Goal: Navigation & Orientation: Find specific page/section

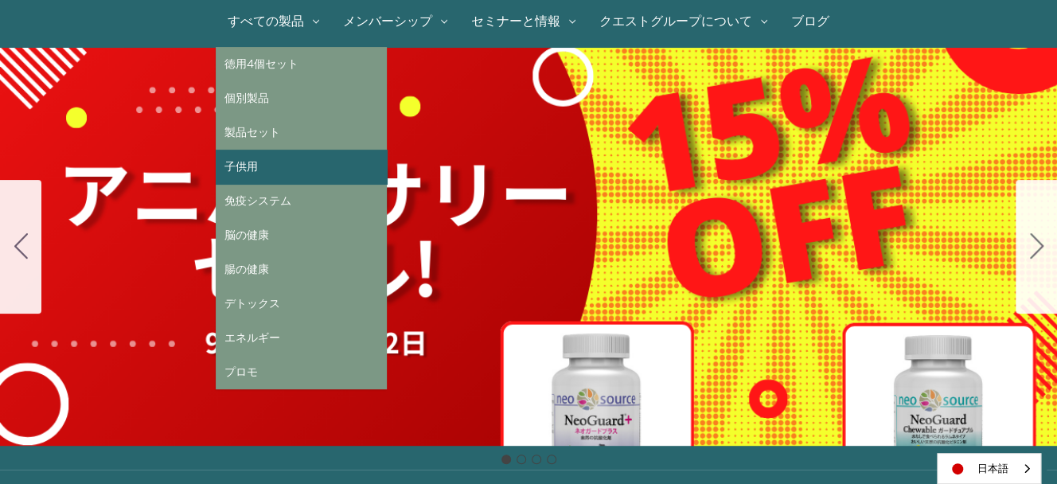
scroll to position [158, 0]
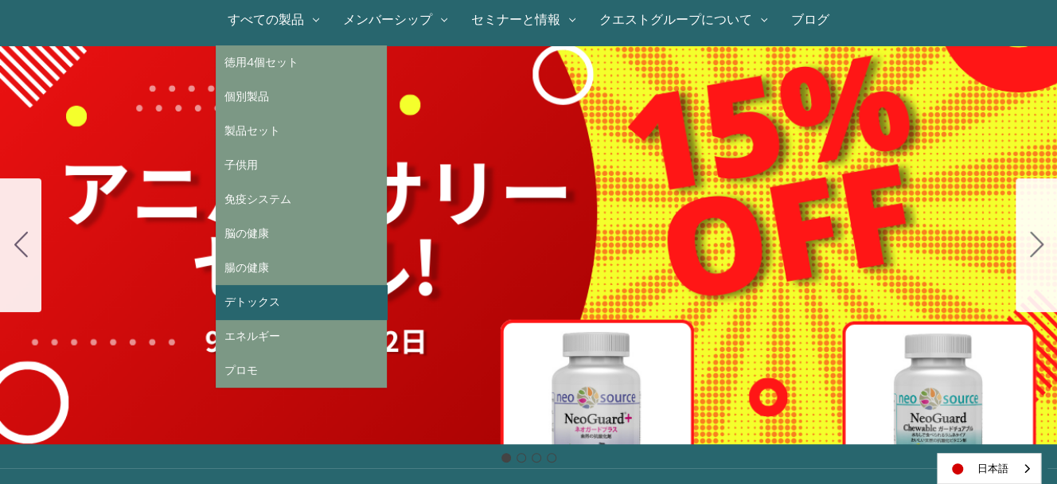
click at [285, 306] on link "デトックス" at bounding box center [301, 302] width 171 height 34
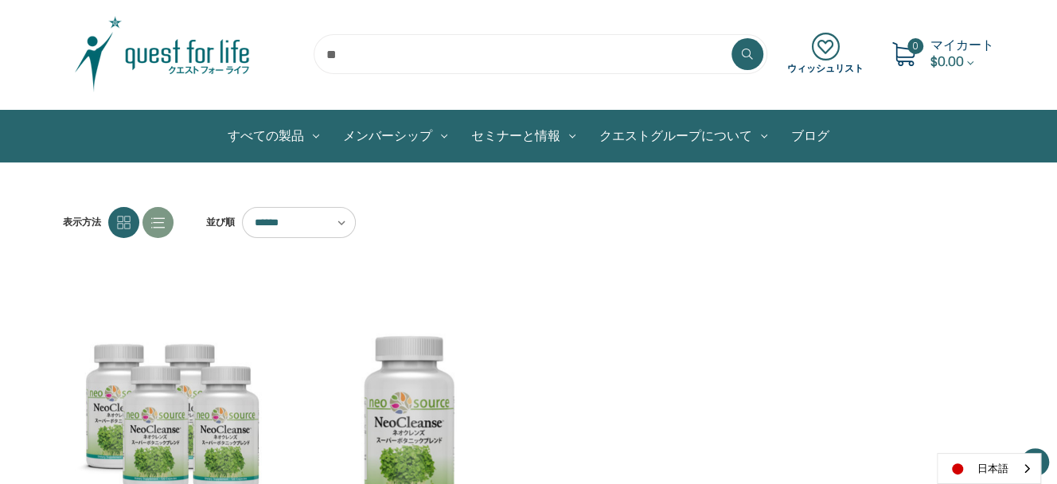
scroll to position [40, 0]
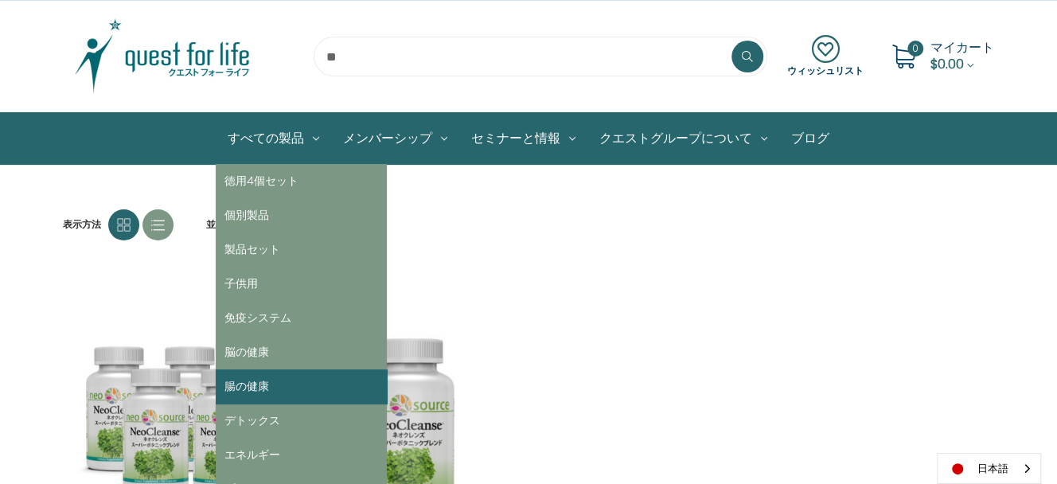
click at [274, 385] on link "腸の健康" at bounding box center [301, 386] width 171 height 34
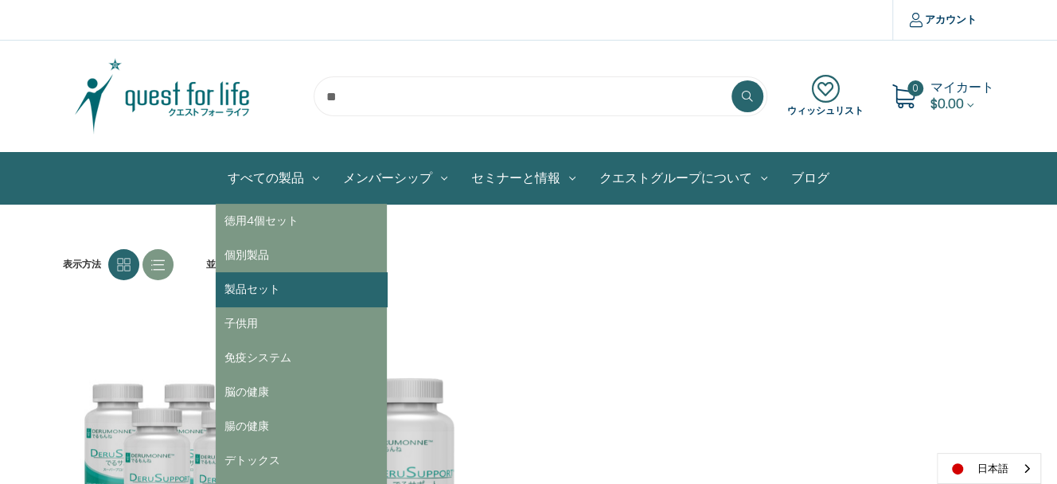
click at [250, 291] on link "製品セット" at bounding box center [301, 289] width 171 height 34
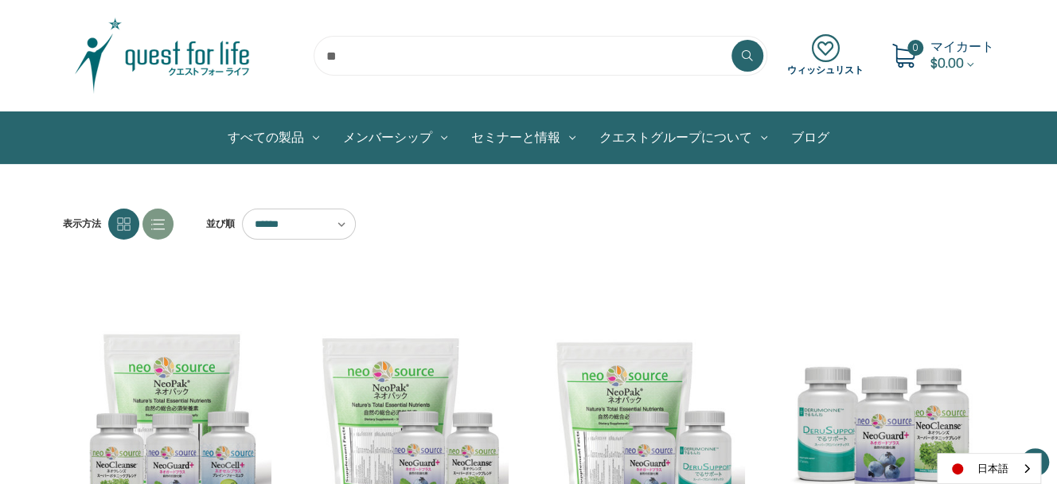
scroll to position [40, 0]
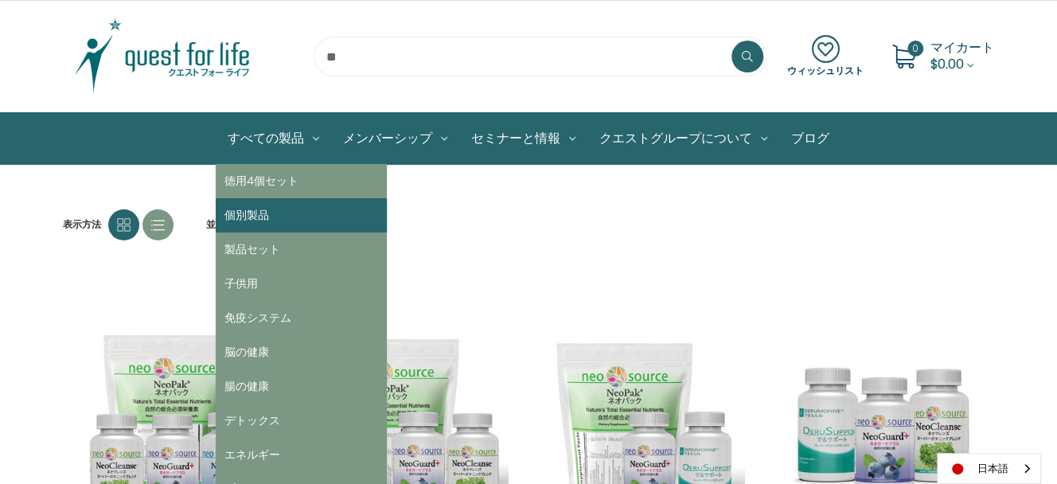
click at [272, 213] on link "個別製品" at bounding box center [301, 215] width 171 height 34
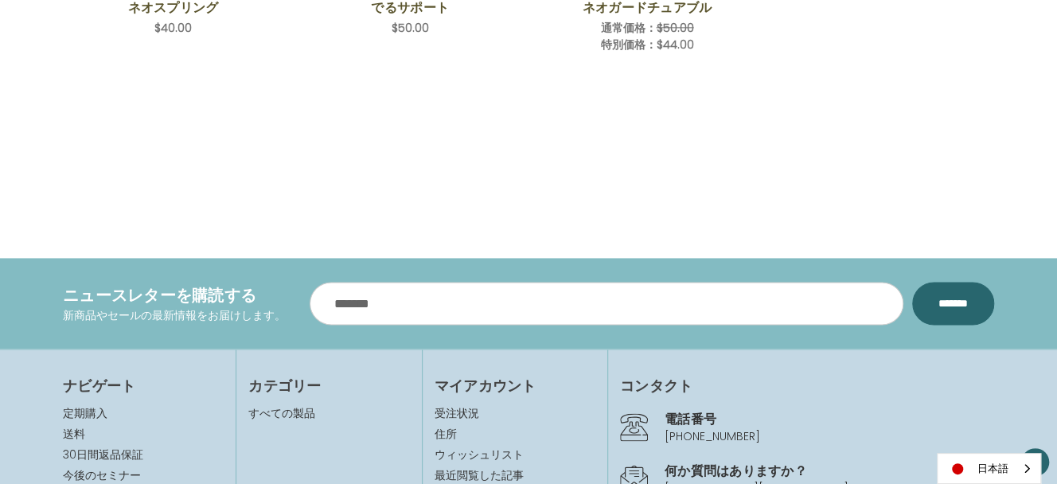
scroll to position [1034, 0]
